Goal: Obtain resource: Obtain resource

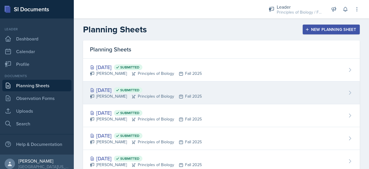
click at [112, 93] on div "[PERSON_NAME] Principles of Biology Fall 2025" at bounding box center [146, 96] width 112 height 6
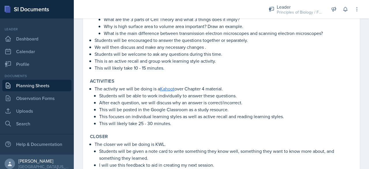
scroll to position [205, 0]
click at [169, 87] on link "Kahoot" at bounding box center [167, 88] width 14 height 6
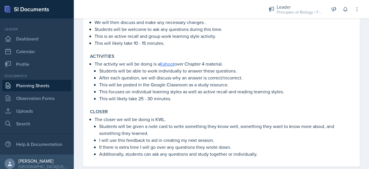
scroll to position [241, 0]
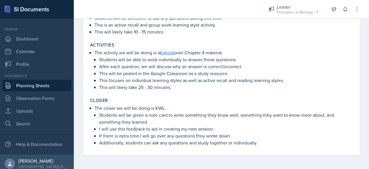
click at [22, 84] on link "Planning Sheets" at bounding box center [36, 85] width 69 height 12
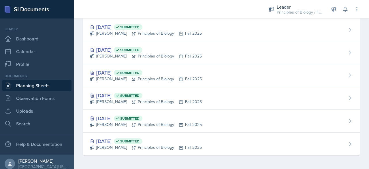
scroll to position [85, 0]
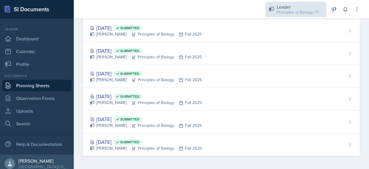
click at [285, 11] on div "Principles of Biology / Fall 2025" at bounding box center [300, 12] width 46 height 6
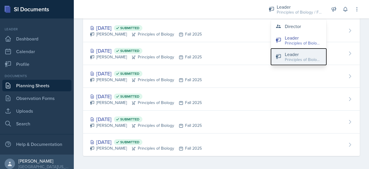
click at [284, 56] on button "Leader Principles of Biology / Spring 2025" at bounding box center [298, 56] width 55 height 16
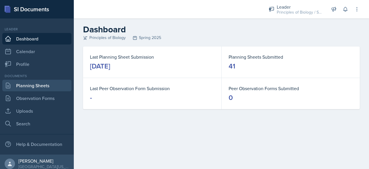
click at [52, 87] on link "Planning Sheets" at bounding box center [36, 85] width 69 height 12
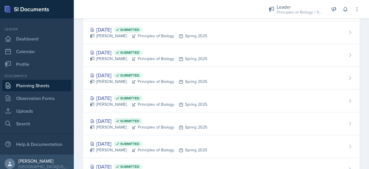
scroll to position [642, 0]
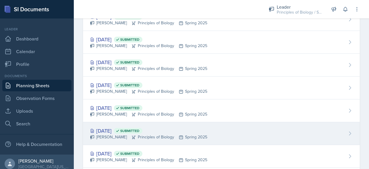
click at [101, 126] on div "[DATE] Submitted" at bounding box center [148, 130] width 117 height 8
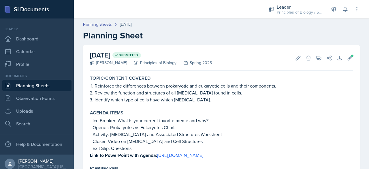
scroll to position [248, 0]
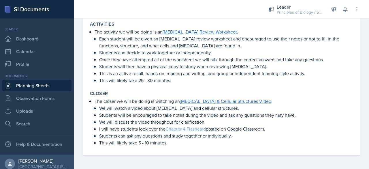
click at [187, 129] on link "Chapter 4 Flashcard" at bounding box center [185, 128] width 40 height 6
click at [181, 127] on link "Chapter 4 Flashcard" at bounding box center [185, 128] width 40 height 6
